Goal: Transaction & Acquisition: Purchase product/service

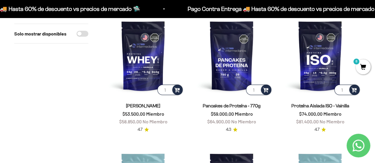
scroll to position [80, 0]
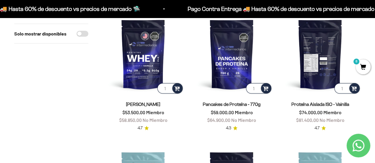
click at [322, 76] on img at bounding box center [319, 54] width 81 height 81
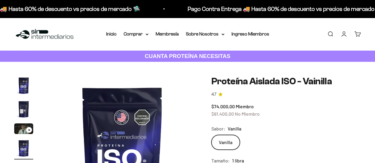
scroll to position [0, 458]
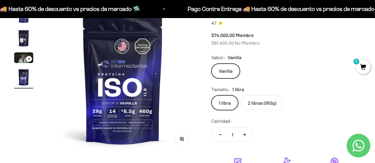
click at [168, 86] on img at bounding box center [123, 80] width 150 height 150
click at [136, 81] on img at bounding box center [123, 80] width 150 height 150
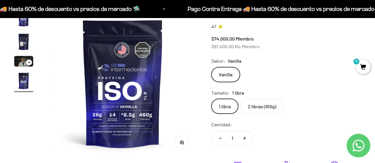
scroll to position [45, 0]
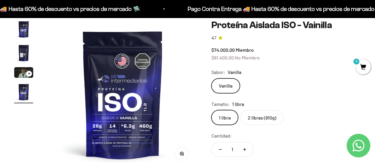
click at [151, 99] on img at bounding box center [123, 95] width 150 height 150
click at [163, 102] on img at bounding box center [123, 95] width 150 height 150
click at [24, 55] on img "Ir al artículo 2" at bounding box center [23, 53] width 19 height 19
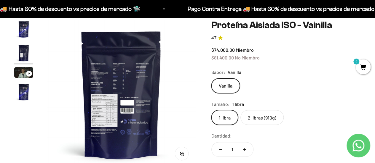
scroll to position [0, 153]
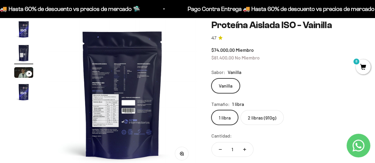
click at [183, 154] on icon "button" at bounding box center [181, 154] width 4 height 4
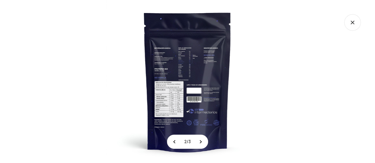
click at [205, 70] on img at bounding box center [187, 81] width 163 height 163
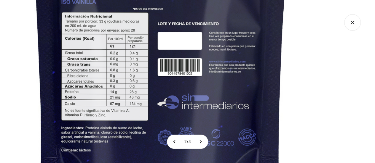
click at [208, 25] on img at bounding box center [160, 13] width 489 height 489
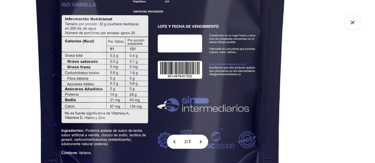
click at [333, 90] on img at bounding box center [160, 15] width 489 height 489
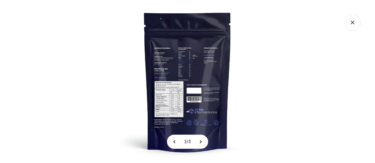
click at [357, 23] on icon "Cerrar galería" at bounding box center [352, 22] width 17 height 17
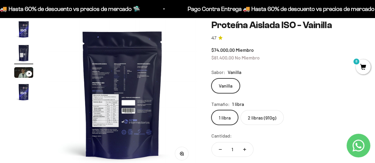
click at [218, 38] on icon "4.7 de 5.0 estrellas" at bounding box center [220, 38] width 4 height 4
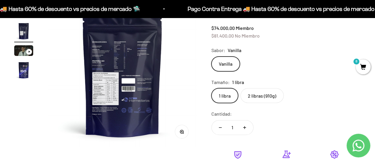
scroll to position [73, 0]
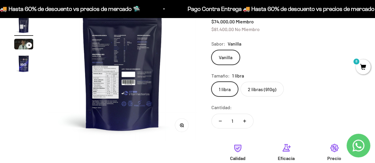
click at [257, 86] on label "2 libras (910g)" at bounding box center [261, 89] width 43 height 15
click at [211, 82] on input "2 libras (910g)" at bounding box center [211, 81] width 0 height 0
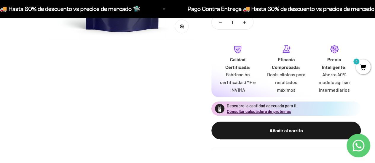
scroll to position [115, 0]
